Goal: Check status

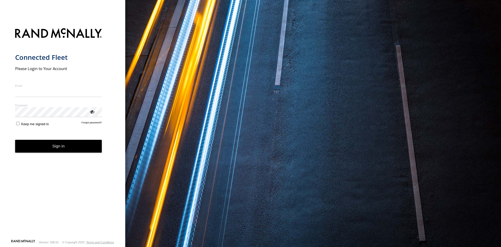
type input "**********"
click at [51, 149] on button "Sign in" at bounding box center [58, 146] width 87 height 13
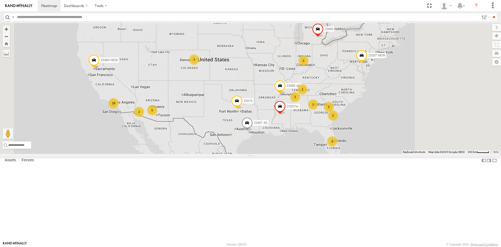
drag, startPoint x: 415, startPoint y: 127, endPoint x: 348, endPoint y: 135, distance: 67.3
click at [348, 135] on div "4 5 18 23207 NEW 2 23207xx 2 5 2 2 23480 4G 2 3 23460 2 23460 NEW 23467 4G 23474" at bounding box center [250, 88] width 501 height 131
